Goal: Information Seeking & Learning: Learn about a topic

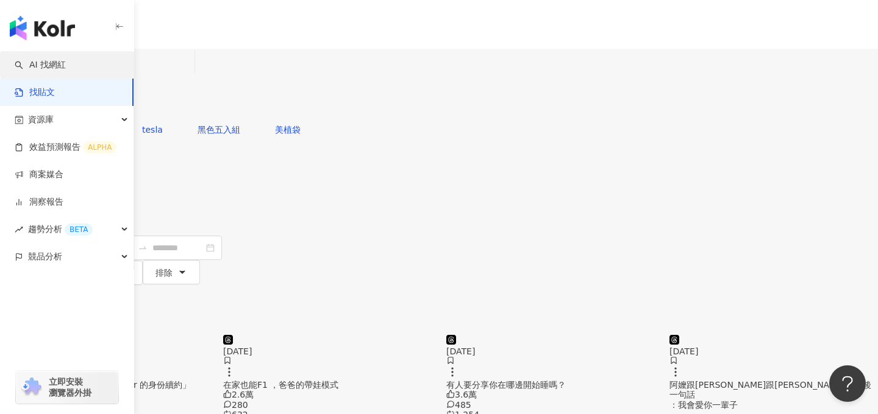
click at [51, 69] on link "AI 找網紅" at bounding box center [40, 65] width 51 height 12
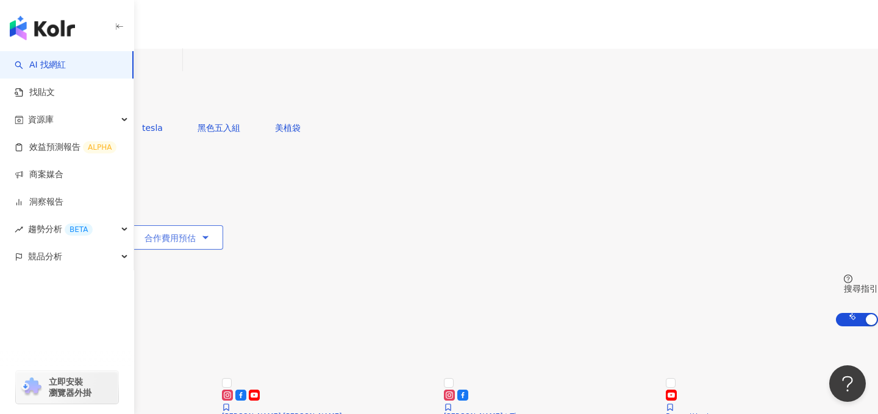
click at [196, 233] on span "合作費用預估" at bounding box center [169, 238] width 51 height 10
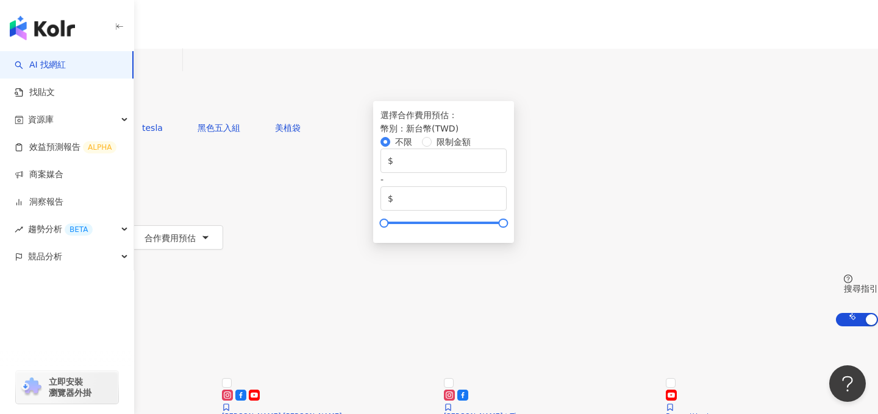
click at [463, 327] on div "共 10,000+ 筆 排序： 關聯性" at bounding box center [439, 352] width 878 height 50
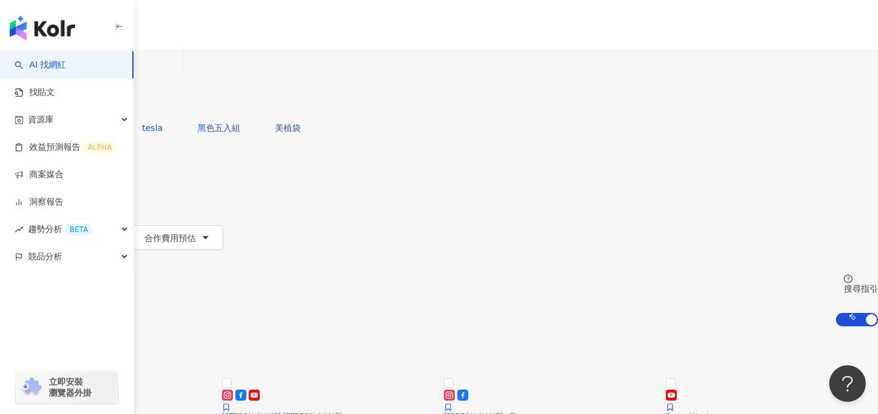
click at [132, 225] on button "觀看率" at bounding box center [99, 237] width 66 height 24
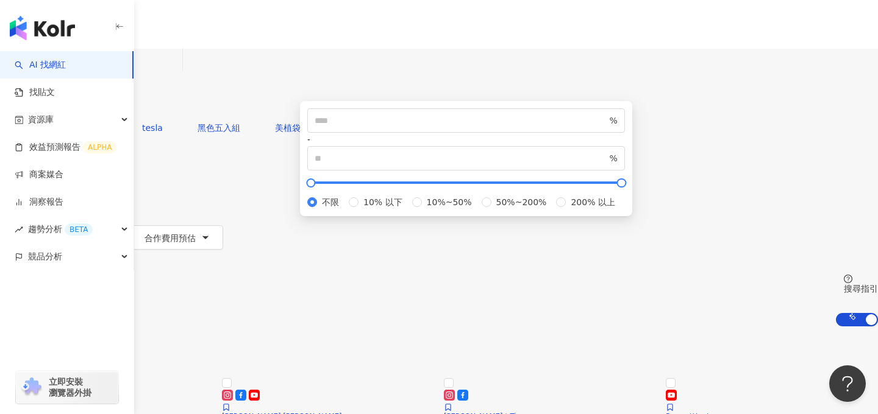
click at [132, 225] on button "觀看率" at bounding box center [99, 237] width 66 height 24
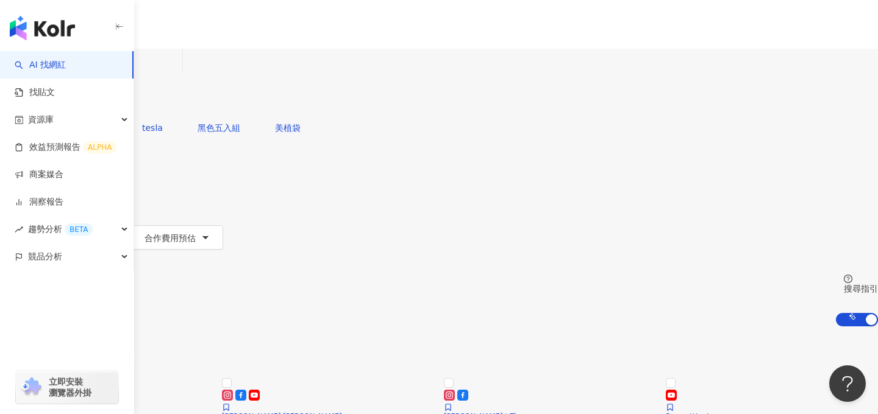
click at [436, 157] on div "不分平台 台灣 搜尋 您可能感興趣： 電動車 tesla 黑色五入組 美植袋 類型 性別 追蹤數 互動率 觀看率 合作費用預估 更多篩選 選擇合作費用預估 ：…" at bounding box center [439, 188] width 878 height 278
click at [177, 72] on input "search" at bounding box center [128, 60] width 99 height 23
click at [569, 327] on div "共 10,000+ 筆 排序： 關聯性" at bounding box center [439, 352] width 878 height 50
click at [73, 250] on button "更多篩選" at bounding box center [36, 262] width 73 height 24
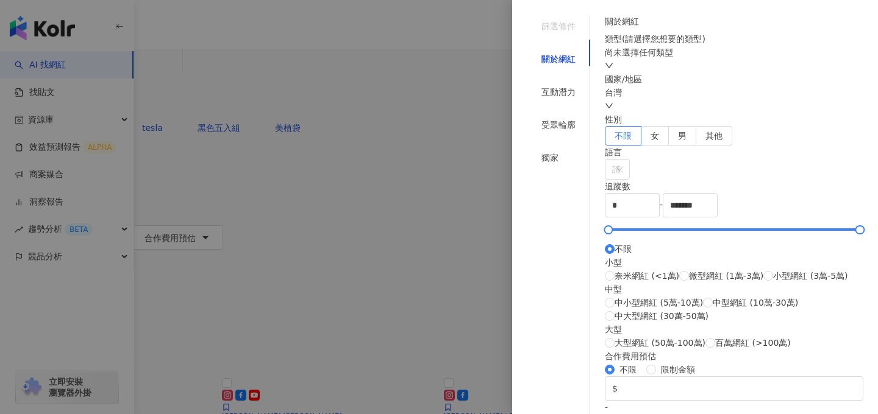
click at [495, 171] on div at bounding box center [439, 207] width 878 height 414
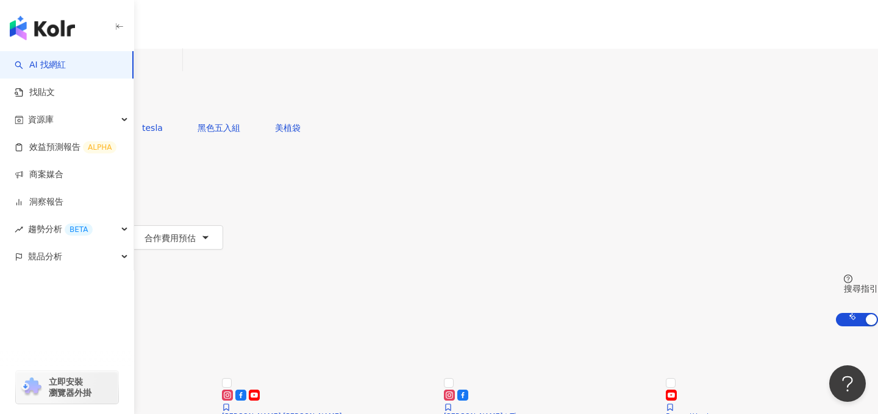
click at [73, 250] on button "更多篩選" at bounding box center [36, 262] width 73 height 24
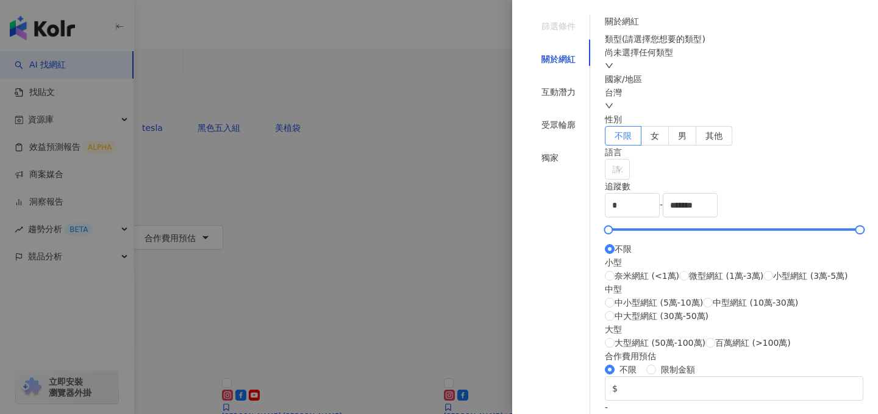
click at [476, 180] on div at bounding box center [439, 207] width 878 height 414
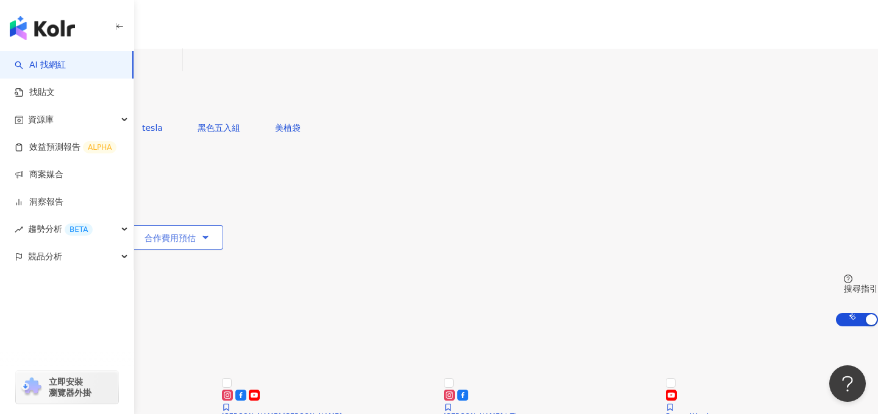
click at [223, 225] on button "合作費用預估" at bounding box center [177, 237] width 91 height 24
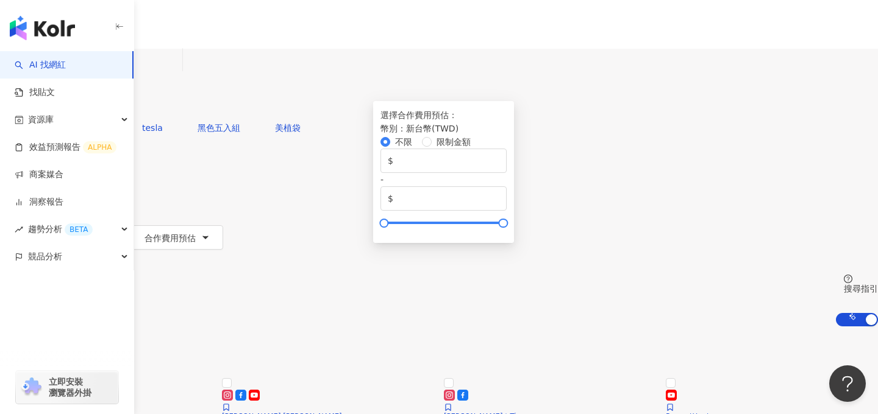
click at [483, 327] on div "共 10,000+ 筆 排序： 關聯性" at bounding box center [439, 352] width 878 height 50
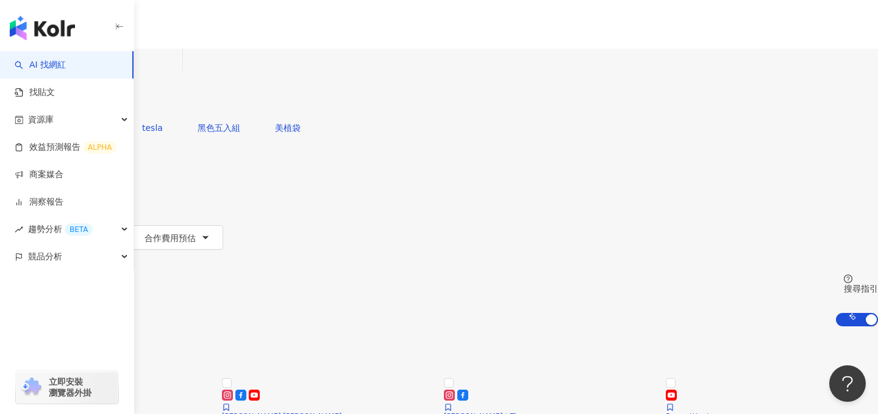
click at [132, 225] on button "觀看率" at bounding box center [99, 237] width 66 height 24
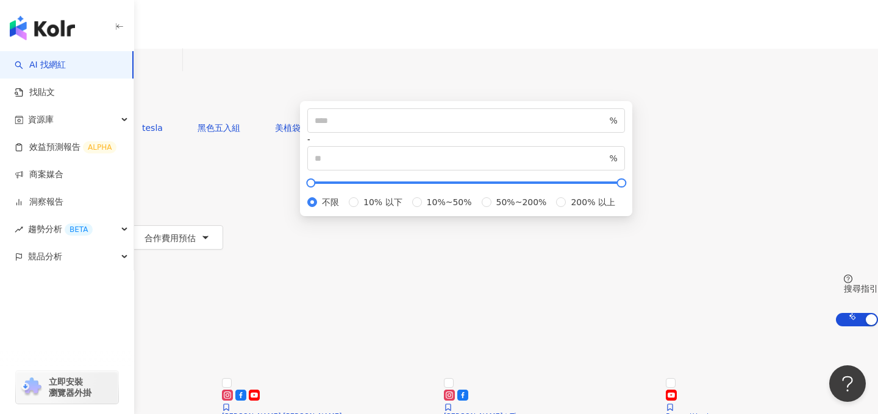
click at [414, 327] on div "共 10,000+ 筆 排序： 關聯性" at bounding box center [439, 352] width 878 height 50
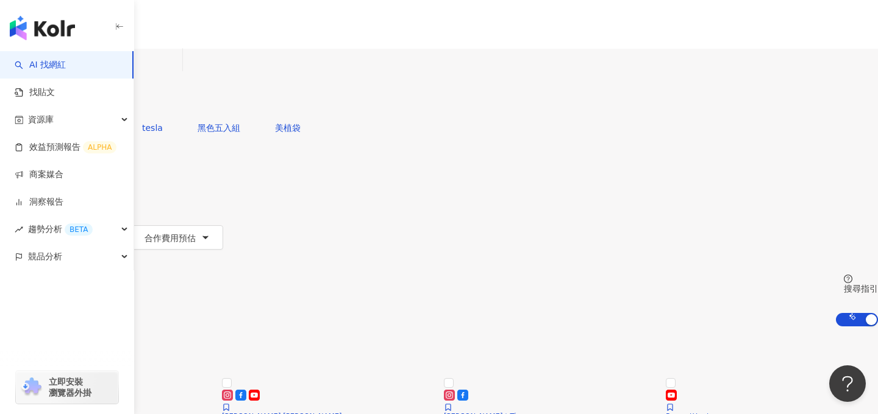
click at [38, 233] on span "互動率" at bounding box center [26, 238] width 26 height 10
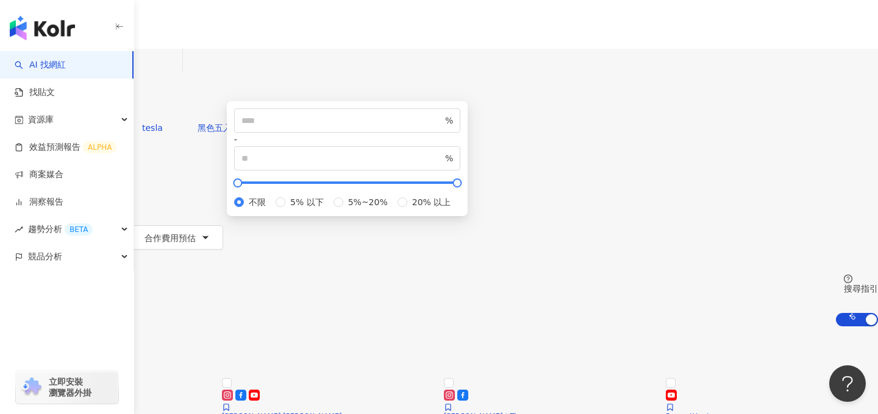
click at [334, 327] on div "共 10,000+ 筆 排序： 關聯性" at bounding box center [439, 352] width 878 height 50
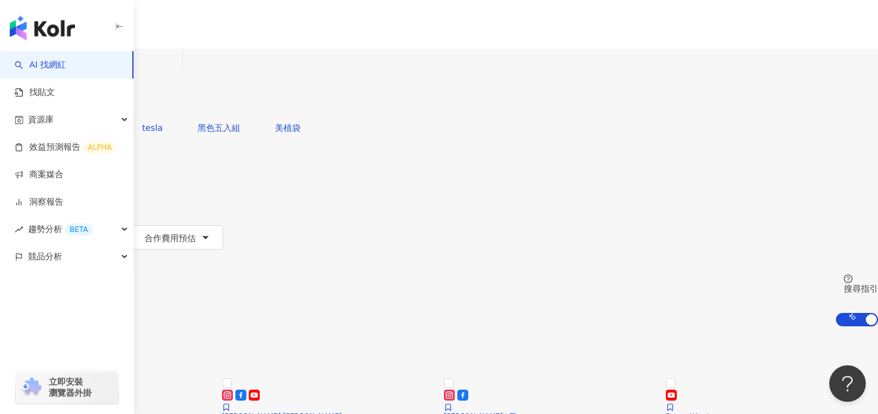
click at [66, 201] on button "追蹤數" at bounding box center [33, 213] width 66 height 24
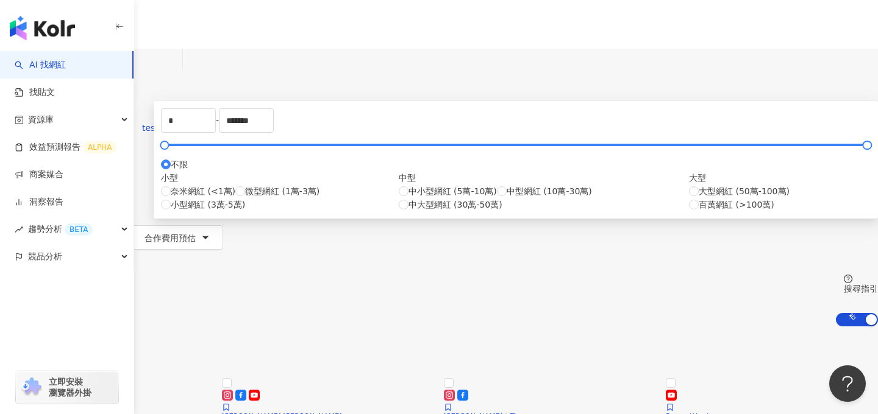
click at [269, 327] on div "共 10,000+ 筆 排序： 關聯性" at bounding box center [439, 352] width 878 height 50
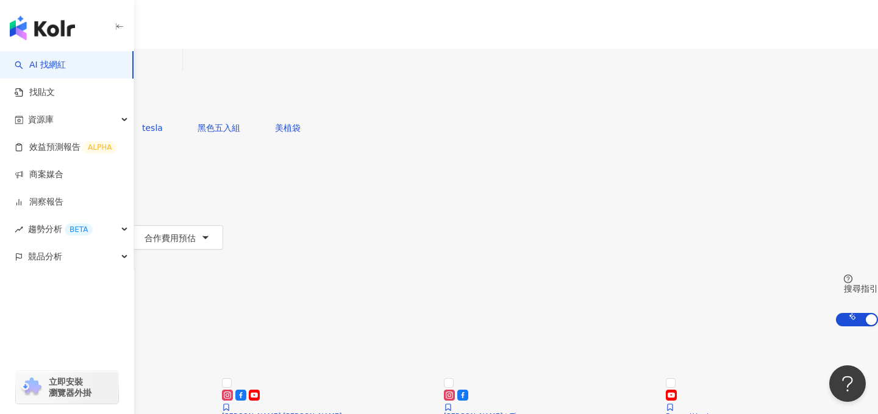
click at [57, 177] on button "性別" at bounding box center [28, 189] width 57 height 24
click at [457, 95] on div "不分平台 台灣 搜尋 您可能感興趣： 電動車 tesla 黑色五入組 美植袋 類型 性別 追蹤數 互動率 觀看率 合作費用預估 更多篩選 篩選條件 關於網紅 …" at bounding box center [439, 188] width 878 height 278
click at [44, 160] on icon "button" at bounding box center [40, 165] width 10 height 10
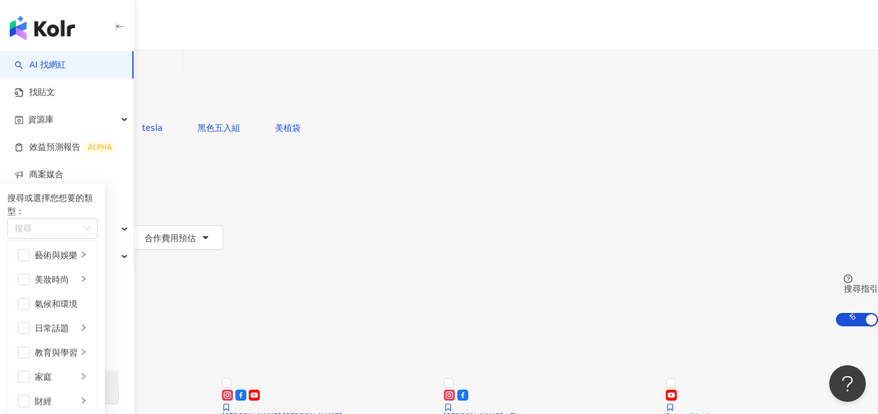
click at [481, 116] on div "您可能感興趣： 電動車 tesla 黑色五入組 美植袋" at bounding box center [439, 128] width 878 height 24
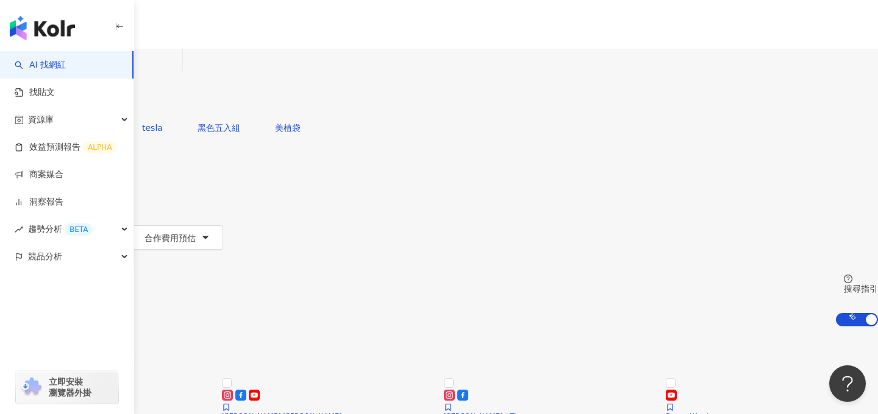
click at [177, 66] on input "search" at bounding box center [128, 60] width 99 height 23
click at [94, 373] on div "立即安裝 瀏覽器外掛" at bounding box center [67, 387] width 102 height 33
